Goal: Information Seeking & Learning: Learn about a topic

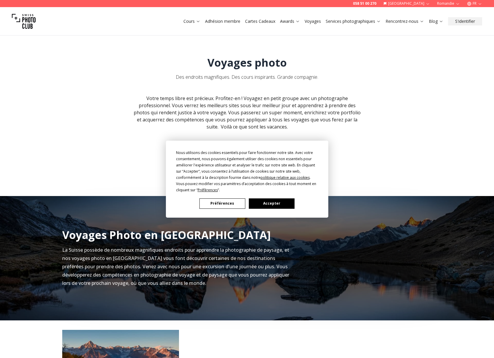
click at [270, 209] on button "Accepter" at bounding box center [272, 204] width 46 height 10
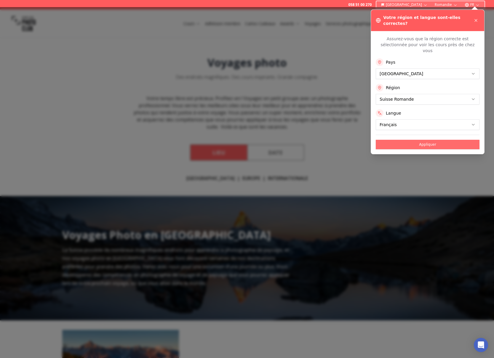
click at [401, 140] on button "Appliquer" at bounding box center [428, 144] width 104 height 9
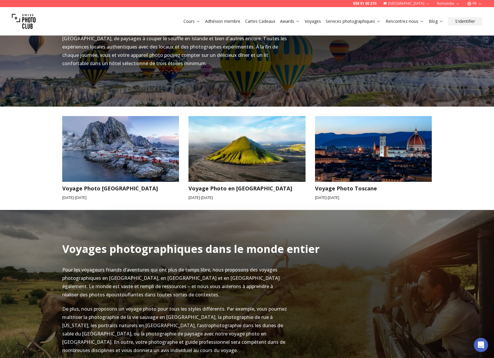
scroll to position [502, 0]
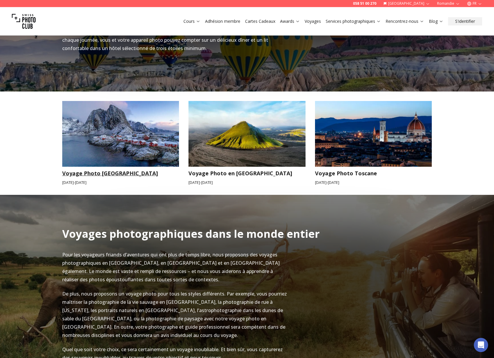
click at [144, 131] on img at bounding box center [120, 134] width 117 height 66
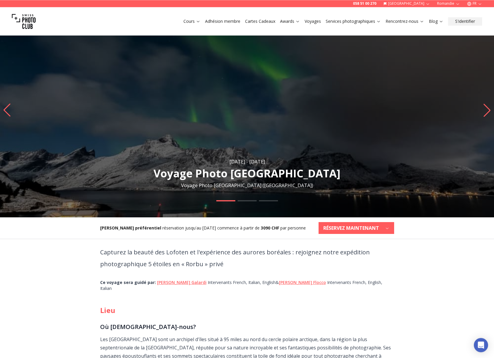
scroll to position [36, 0]
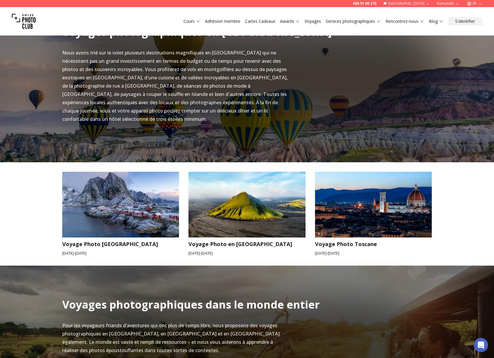
scroll to position [439, 0]
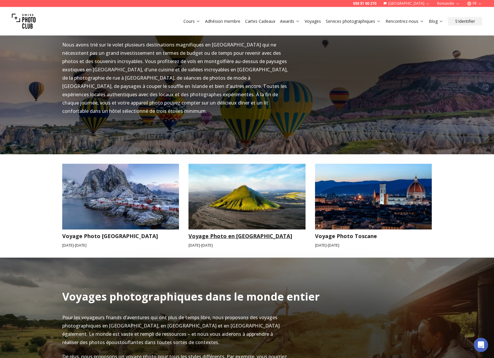
click at [241, 180] on img at bounding box center [247, 197] width 117 height 66
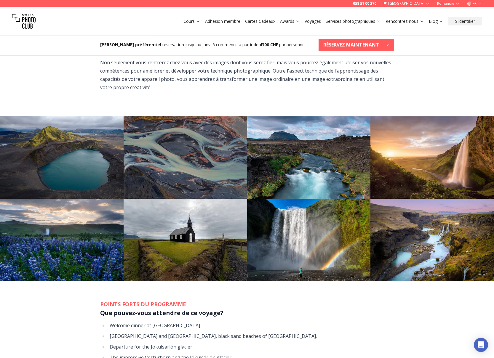
scroll to position [552, 0]
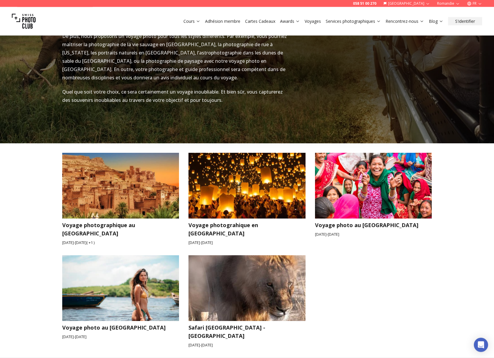
scroll to position [822, 0]
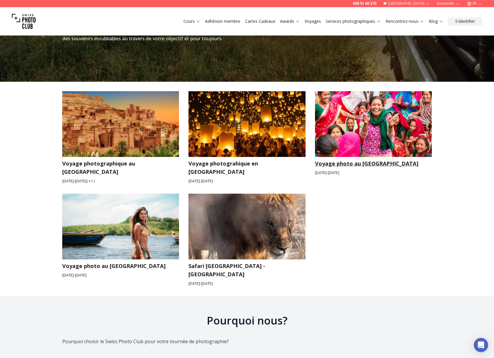
click at [358, 120] on img at bounding box center [373, 124] width 117 height 66
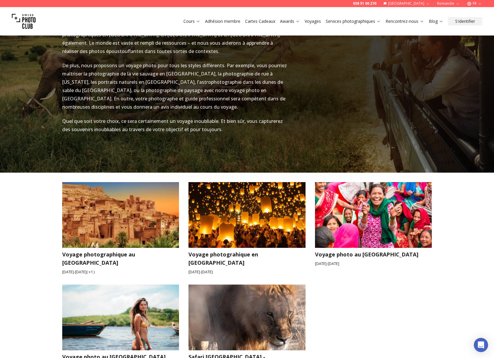
scroll to position [812, 0]
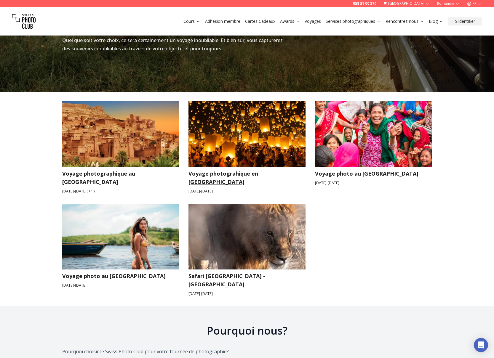
click at [236, 118] on img at bounding box center [247, 134] width 117 height 66
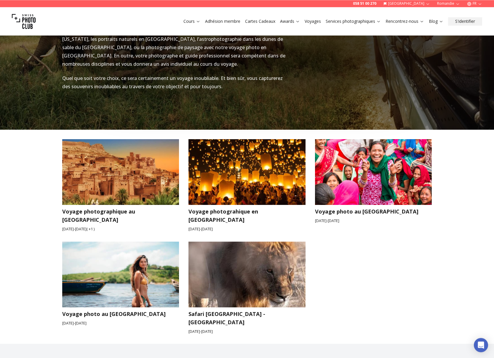
scroll to position [855, 0]
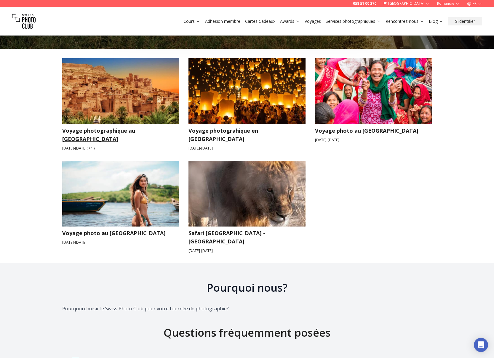
click at [147, 92] on img at bounding box center [120, 91] width 117 height 66
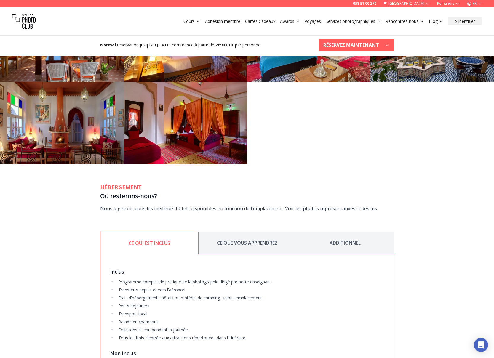
scroll to position [932, 0]
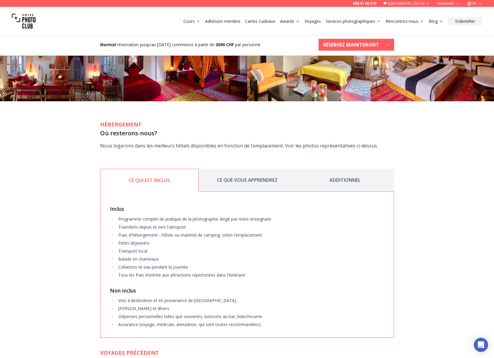
click at [251, 171] on button "CE QUE VOUS APPRENDREZ" at bounding box center [248, 180] width 98 height 23
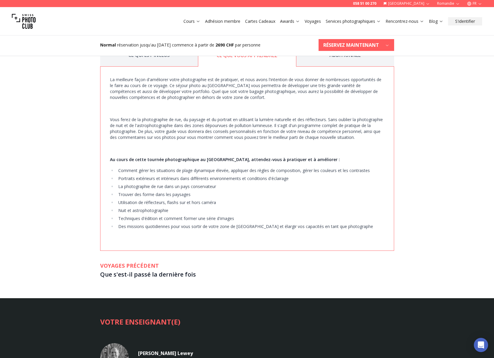
scroll to position [969, 0]
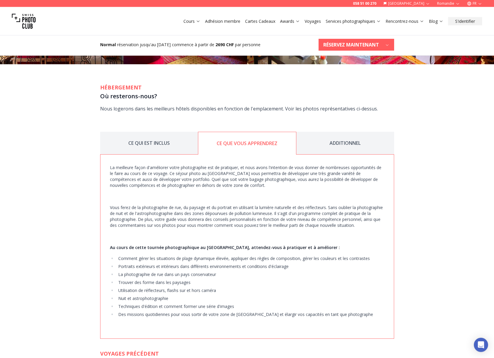
click at [354, 132] on button "ADDITIONNEL" at bounding box center [345, 143] width 98 height 23
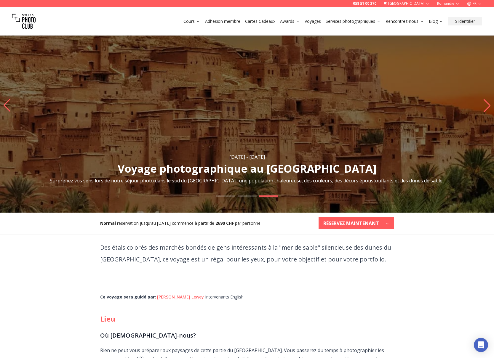
scroll to position [21, 0]
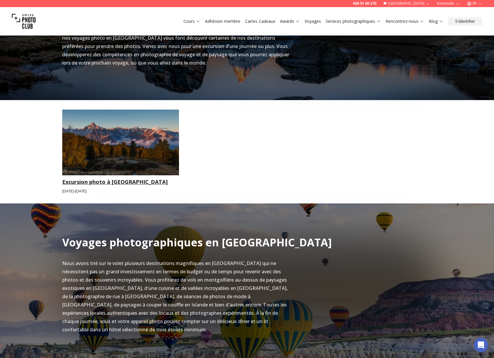
scroll to position [282, 0]
